Goal: Obtain resource: Download file/media

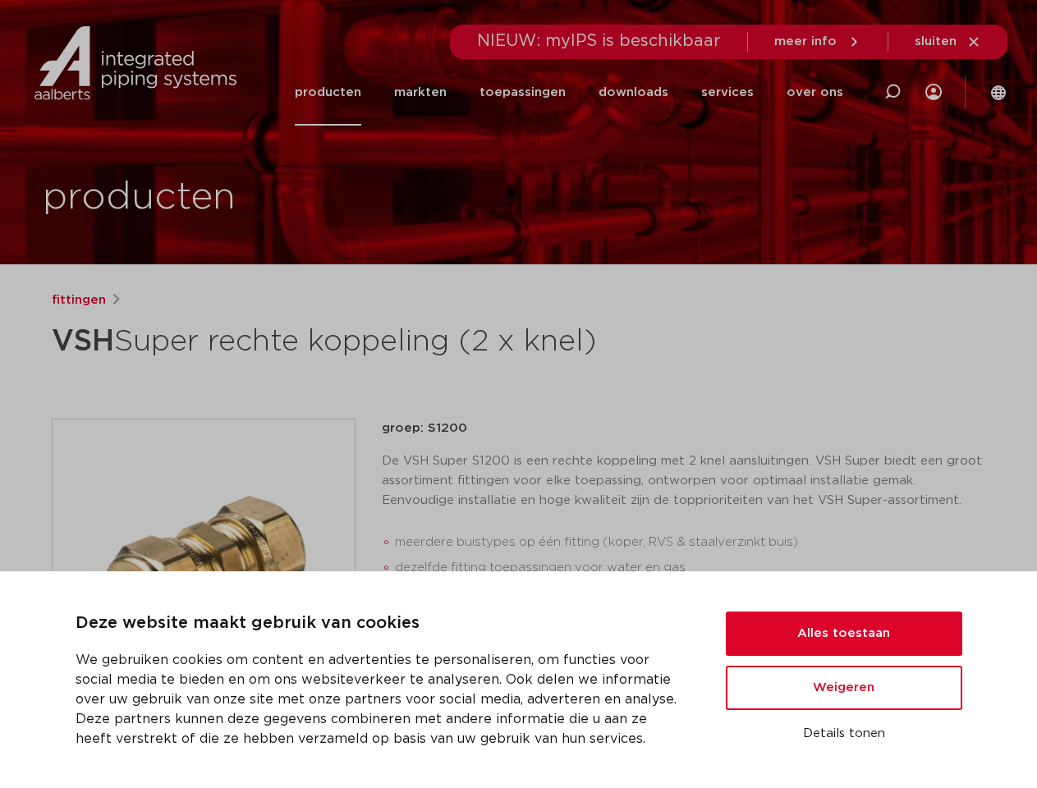
click at [518, 394] on div "fittingen VSH Super rechte koppeling (2 x knel) groep: S1200 meerdere buistypes…" at bounding box center [519, 664] width 961 height 747
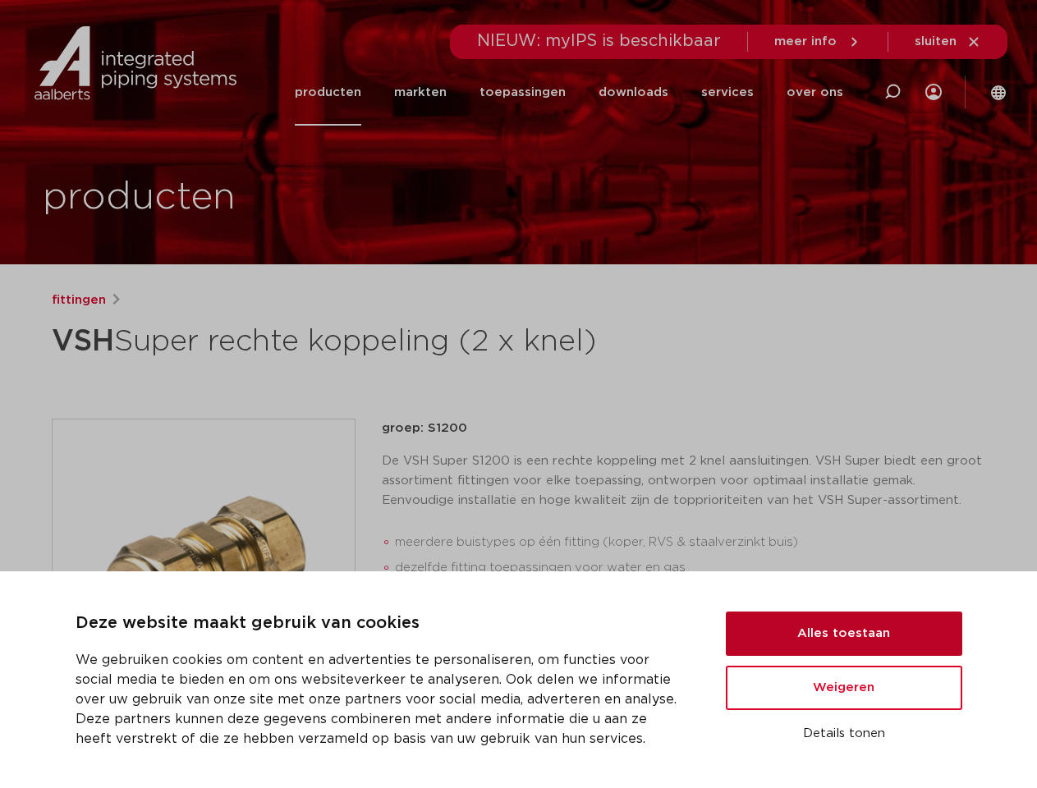
click at [844, 634] on button "Alles toestaan" at bounding box center [844, 634] width 236 height 44
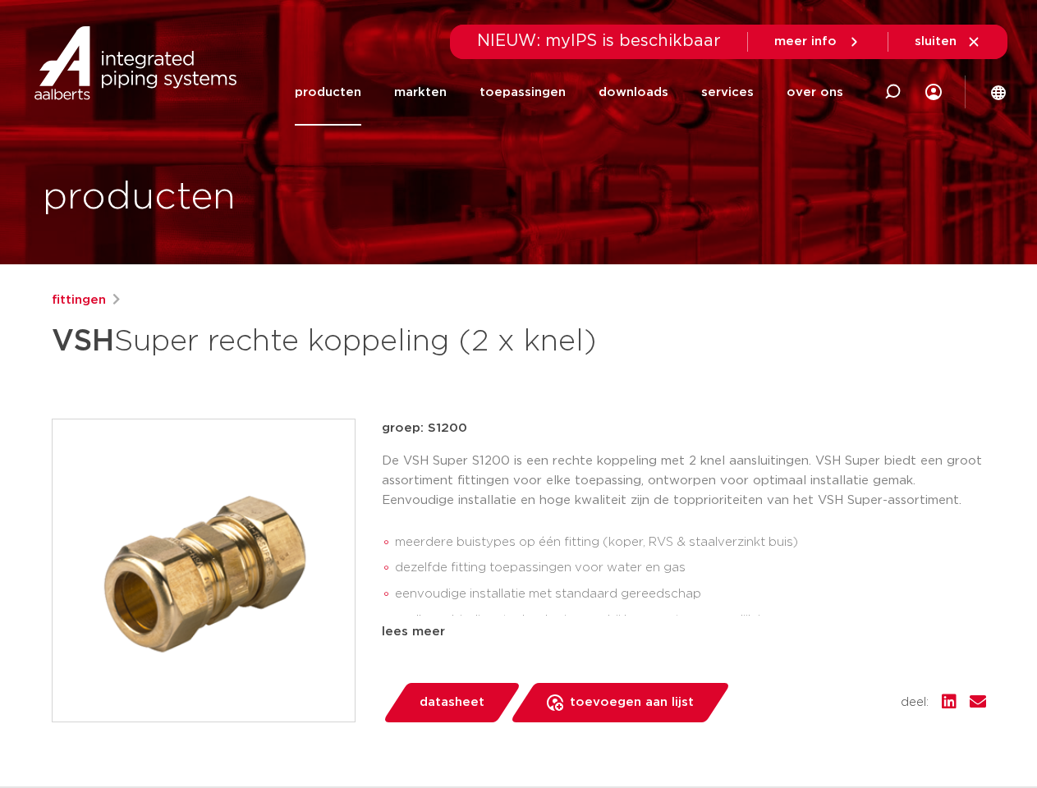
click at [844, 688] on div "datasheet toevoegen aan lijst opslaan in my IPS verwijder uit lijst deel:" at bounding box center [690, 702] width 591 height 39
click at [844, 734] on div "fittingen VSH Super rechte koppeling (2 x knel) groep: S1200 meerdere buistypes…" at bounding box center [519, 664] width 961 height 747
click at [893, 92] on icon at bounding box center [893, 92] width 20 height 20
click at [948, 42] on span "sluiten" at bounding box center [936, 41] width 42 height 12
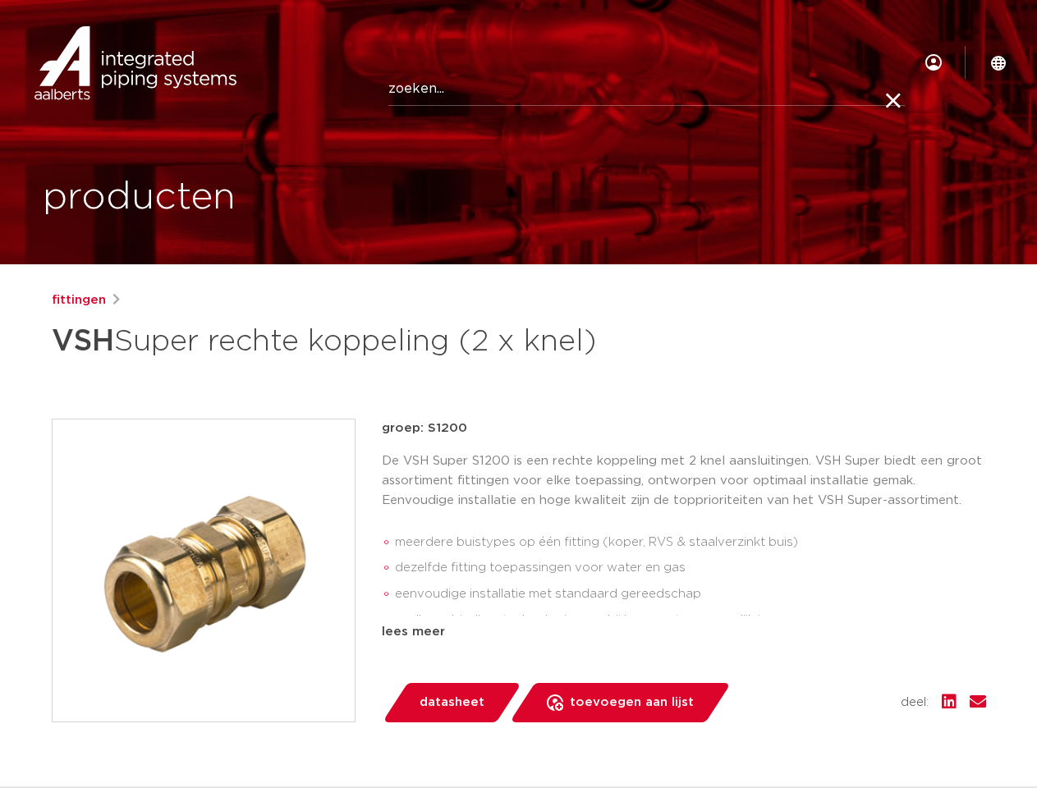
click at [204, 570] on img at bounding box center [204, 571] width 302 height 302
